Goal: Find specific page/section: Find specific page/section

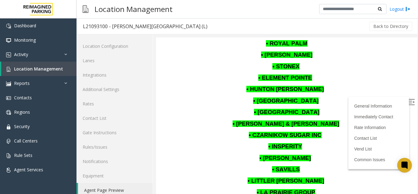
scroll to position [398, 0]
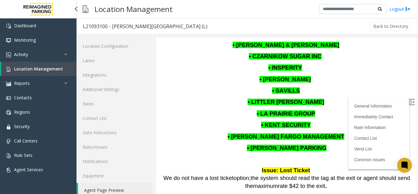
click at [17, 69] on span "Location Management" at bounding box center [38, 69] width 49 height 6
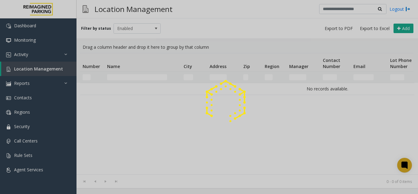
click at [128, 75] on div at bounding box center [209, 97] width 418 height 194
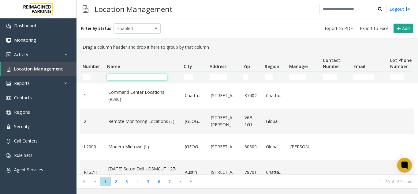
click at [130, 77] on input "Name Filter" at bounding box center [137, 77] width 60 height 6
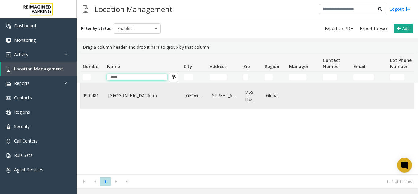
type input "****"
click at [134, 99] on link "[GEOGRAPHIC_DATA] (I)" at bounding box center [142, 95] width 69 height 7
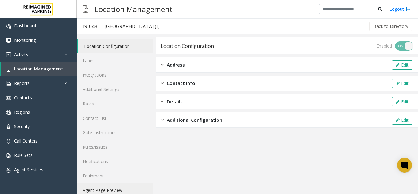
click at [111, 189] on link "Agent Page Preview" at bounding box center [114, 190] width 76 height 14
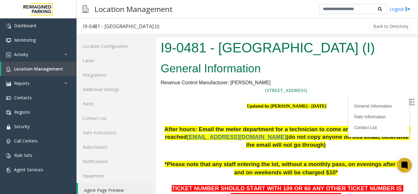
click at [376, 113] on p "Updated by [PERSON_NAME] - [DATE]" at bounding box center [287, 110] width 252 height 16
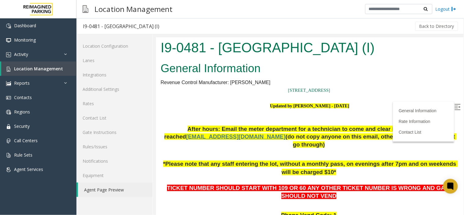
drag, startPoint x: 392, startPoint y: 47, endPoint x: 161, endPoint y: 53, distance: 231.3
click at [161, 53] on h1 "I9-0481 - [GEOGRAPHIC_DATA] (I)" at bounding box center [309, 47] width 298 height 19
copy h1 "I9-0481 - [GEOGRAPHIC_DATA] (I)"
